Goal: Find specific page/section: Find specific page/section

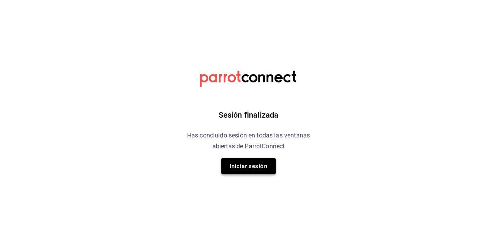
click at [265, 164] on button "Iniciar sesión" at bounding box center [248, 166] width 54 height 16
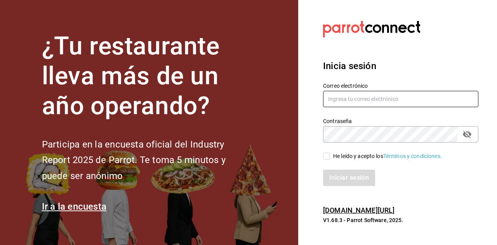
click at [342, 97] on input "text" at bounding box center [400, 99] width 155 height 16
type input "ramiroperazab@hotmail.com"
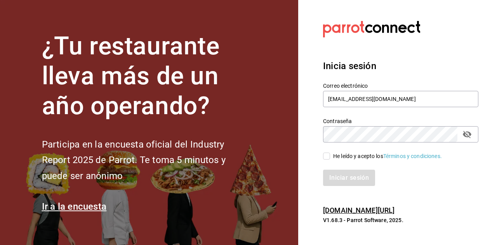
click at [328, 156] on input "He leído y acepto los Términos y condiciones." at bounding box center [326, 156] width 7 height 7
checkbox input "true"
click at [337, 181] on button "Iniciar sesión" at bounding box center [349, 178] width 53 height 16
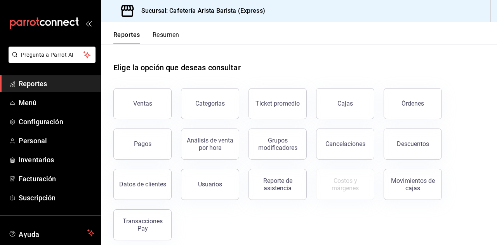
click at [178, 32] on button "Resumen" at bounding box center [166, 37] width 27 height 13
click at [162, 40] on button "Resumen" at bounding box center [166, 37] width 27 height 13
click at [169, 40] on button "Resumen" at bounding box center [166, 37] width 27 height 13
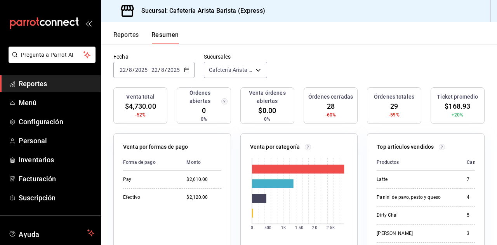
scroll to position [59, 0]
click at [52, 143] on span "Personal" at bounding box center [57, 141] width 76 height 10
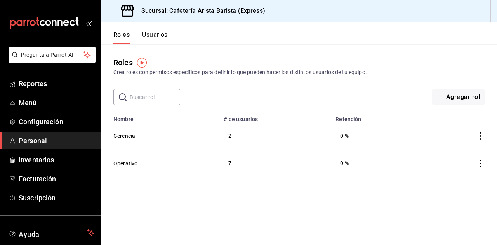
click at [156, 35] on button "Usuarios" at bounding box center [155, 37] width 26 height 13
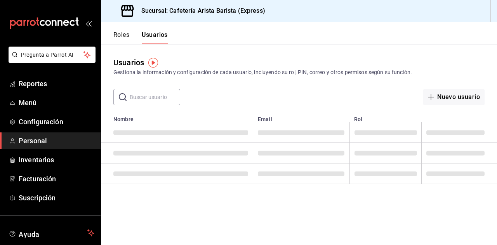
click at [127, 37] on button "Roles" at bounding box center [121, 37] width 16 height 13
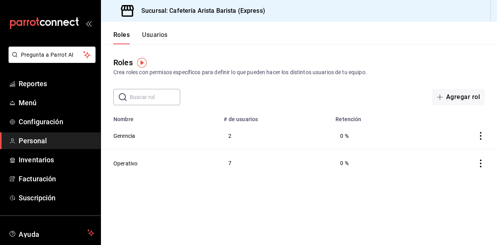
click at [158, 40] on button "Usuarios" at bounding box center [155, 37] width 26 height 13
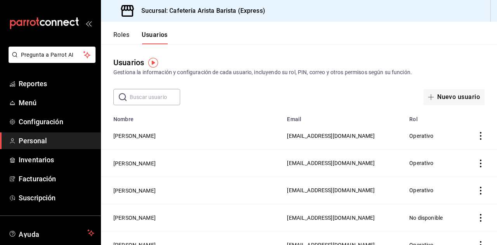
click at [477, 135] on icon "actions" at bounding box center [481, 136] width 8 height 8
click at [152, 142] on div at bounding box center [248, 122] width 497 height 245
click at [146, 140] on button "Santiago Chavez" at bounding box center [134, 136] width 42 height 8
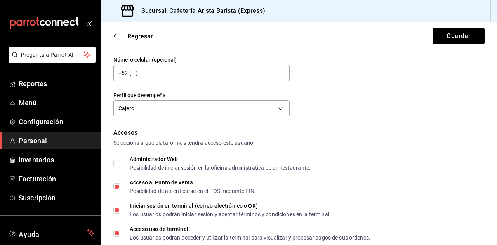
scroll to position [90, 0]
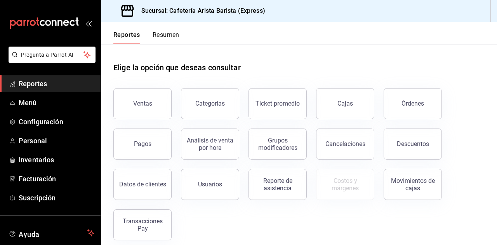
click at [158, 30] on div "Reportes Resumen" at bounding box center [140, 33] width 78 height 23
click at [160, 35] on button "Resumen" at bounding box center [166, 37] width 27 height 13
click at [166, 38] on button "Resumen" at bounding box center [166, 37] width 27 height 13
click at [162, 35] on button "Resumen" at bounding box center [166, 37] width 27 height 13
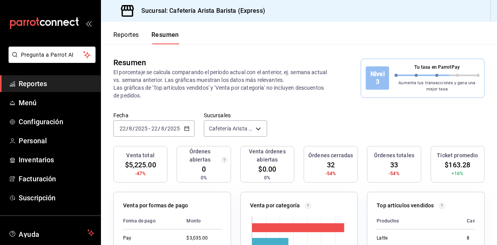
click at [405, 92] on p "Aumenta tus transacciones y gana una mejor tasa" at bounding box center [437, 86] width 85 height 13
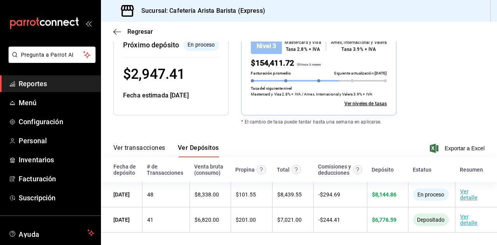
scroll to position [109, 0]
